Goal: Find specific page/section: Find specific page/section

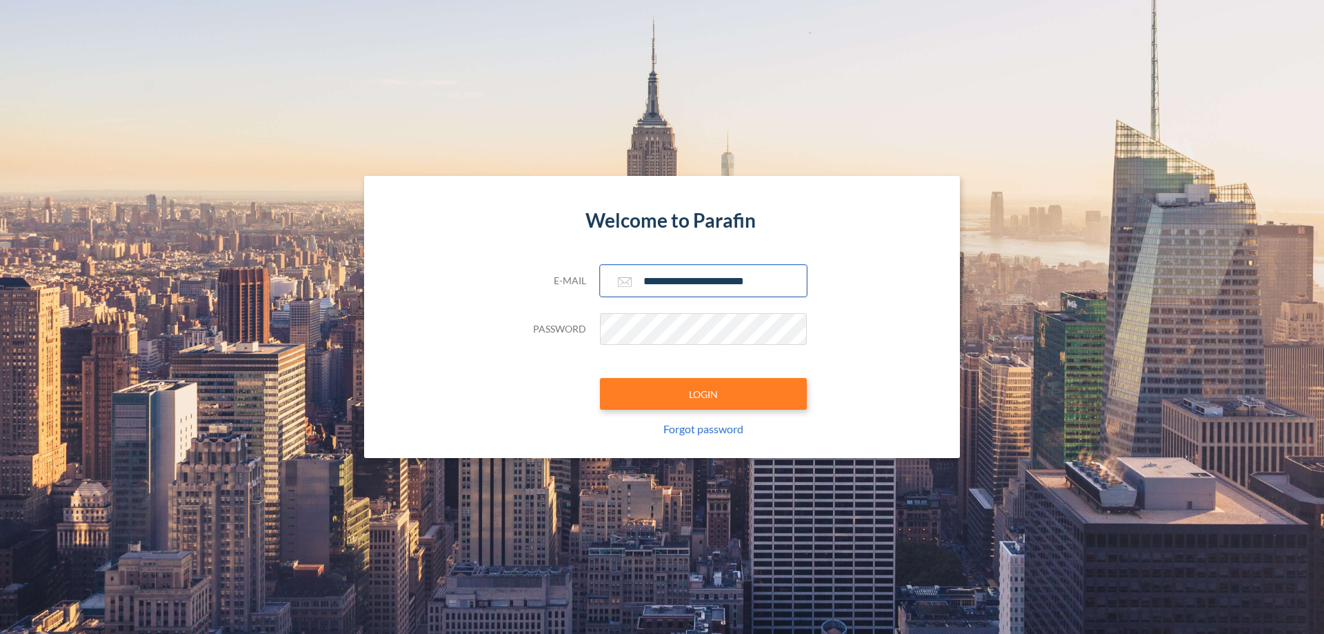
type input "**********"
click at [703, 394] on button "LOGIN" at bounding box center [703, 394] width 207 height 32
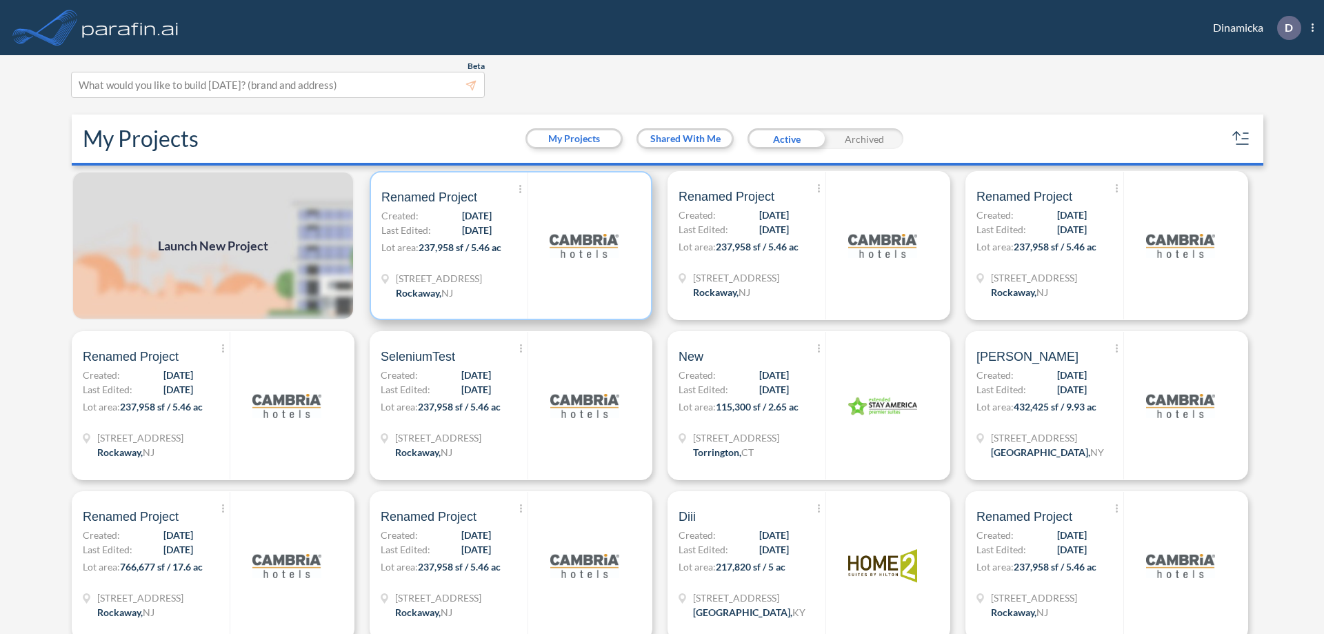
scroll to position [3, 0]
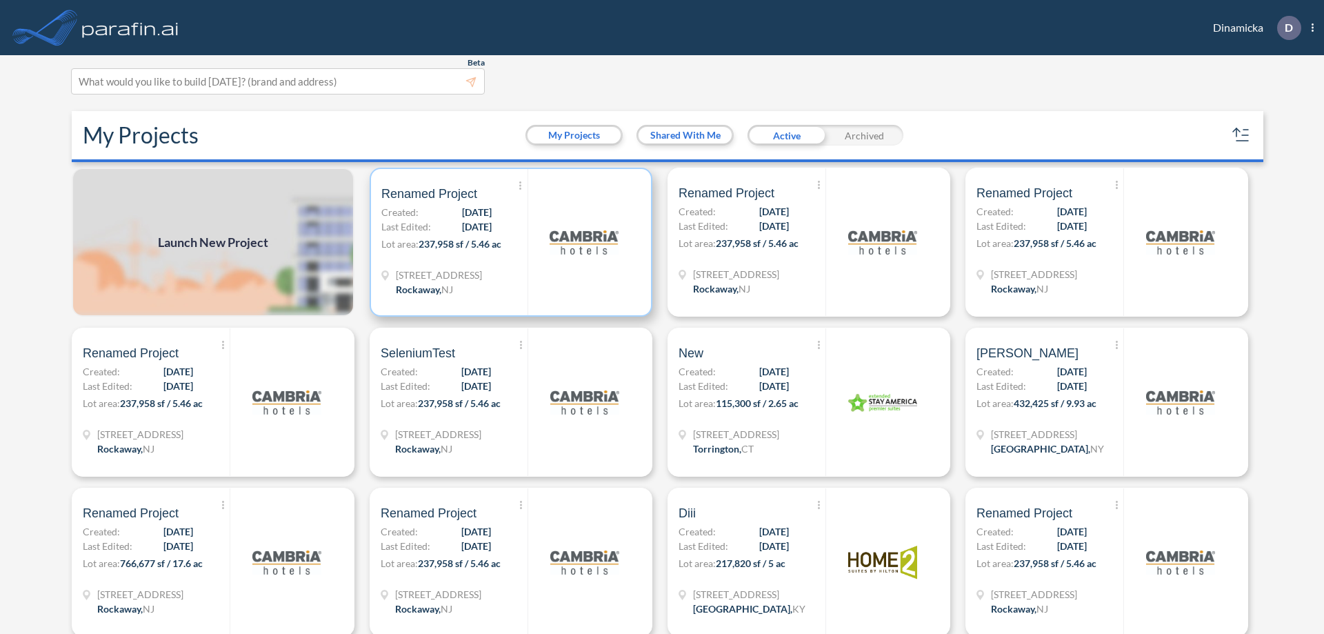
click at [508, 242] on p "Lot area: 237,958 sf / 5.46 ac" at bounding box center [454, 246] width 146 height 20
